Goal: Transaction & Acquisition: Purchase product/service

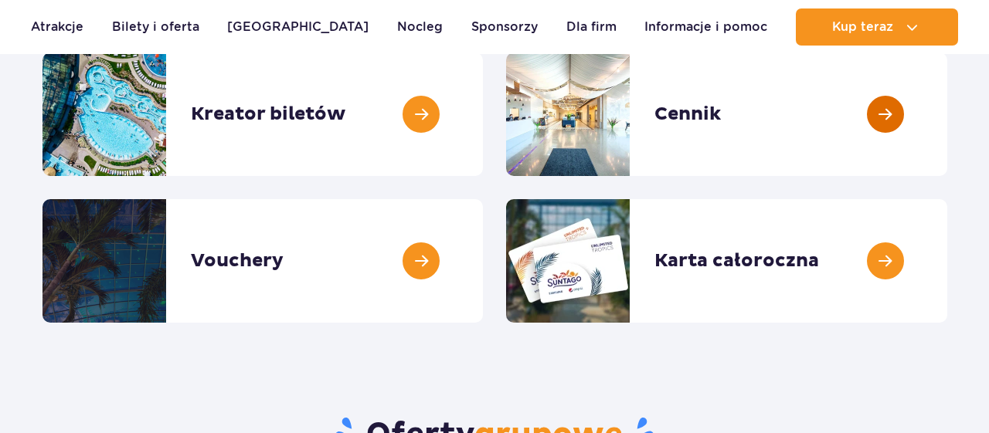
scroll to position [241, 0]
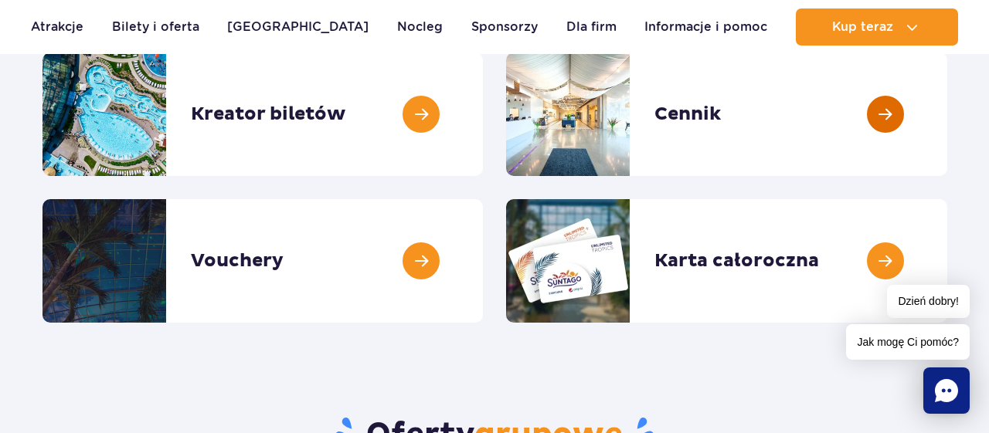
click at [947, 121] on link at bounding box center [947, 115] width 0 height 124
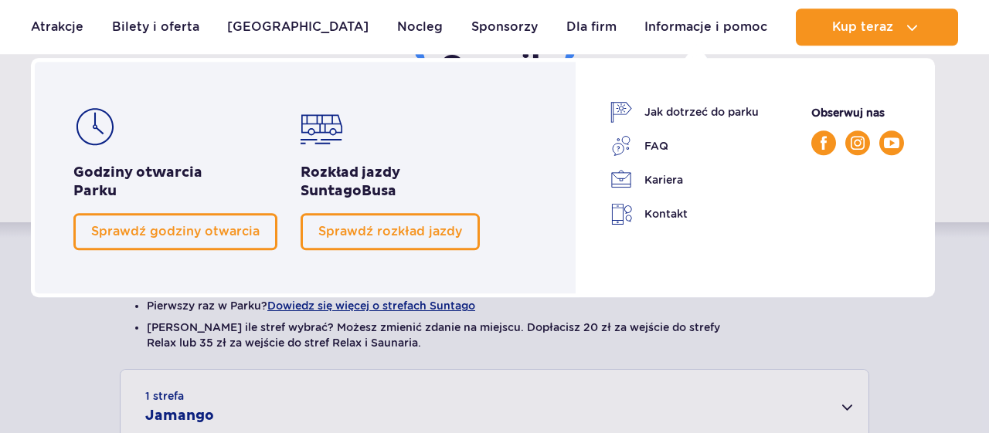
scroll to position [241, 0]
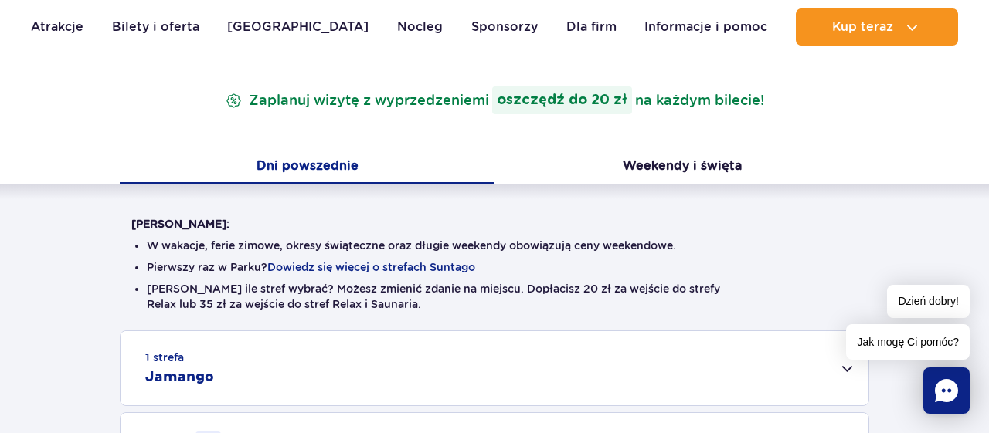
click at [944, 123] on div "Cennik Zaplanuj wizytę z wyprzedzeniem i oszczędź do 20 zł na każdym bilecie! D…" at bounding box center [494, 317] width 1012 height 616
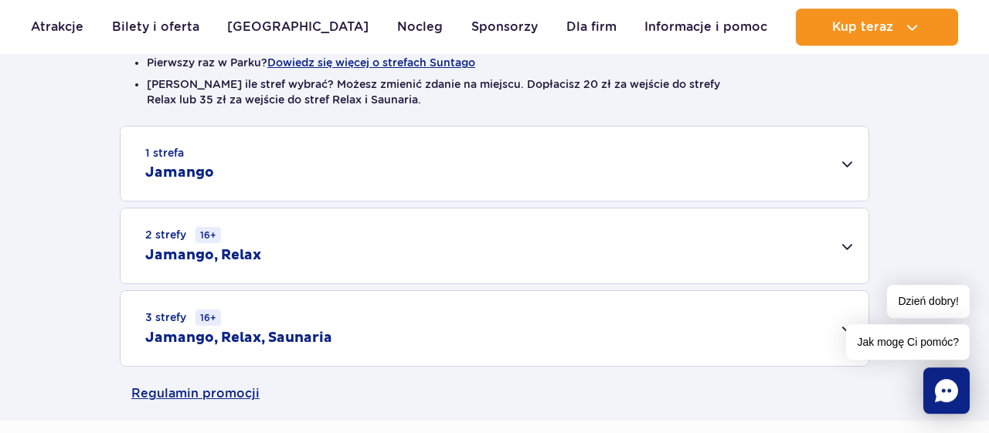
scroll to position [482, 0]
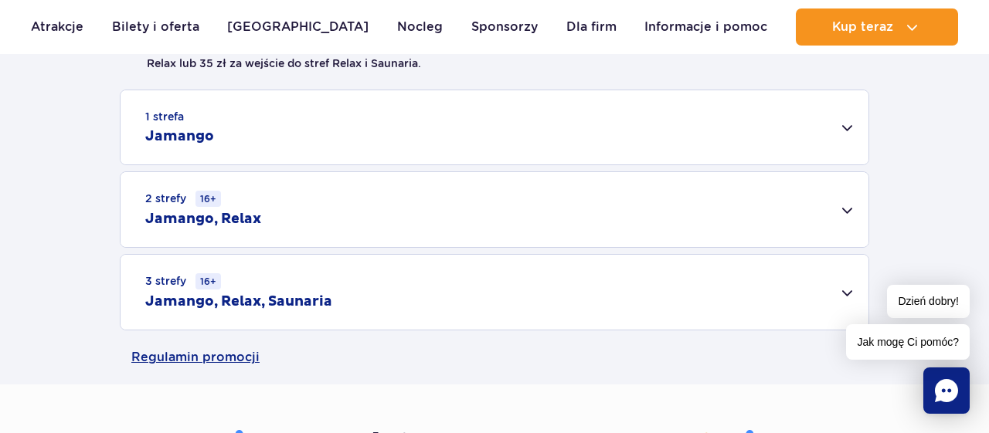
click at [282, 141] on div "1 strefa Jamango" at bounding box center [494, 127] width 748 height 74
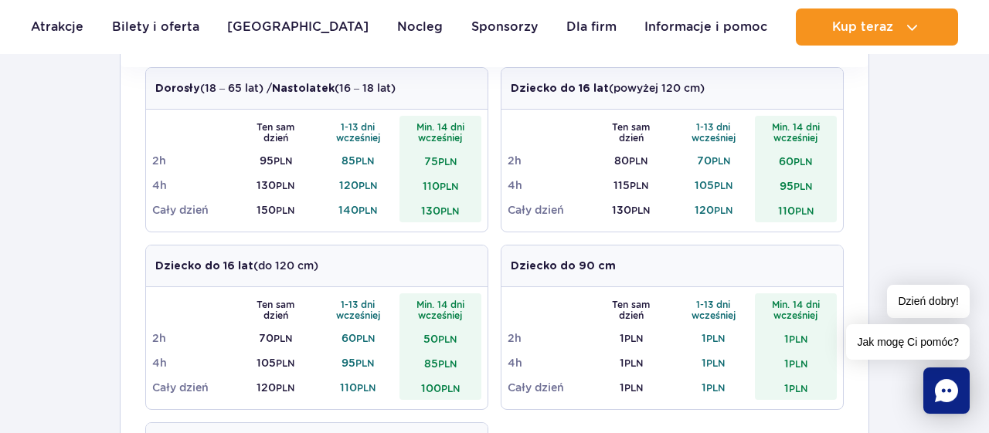
scroll to position [562, 0]
